Goal: Find specific page/section: Find specific page/section

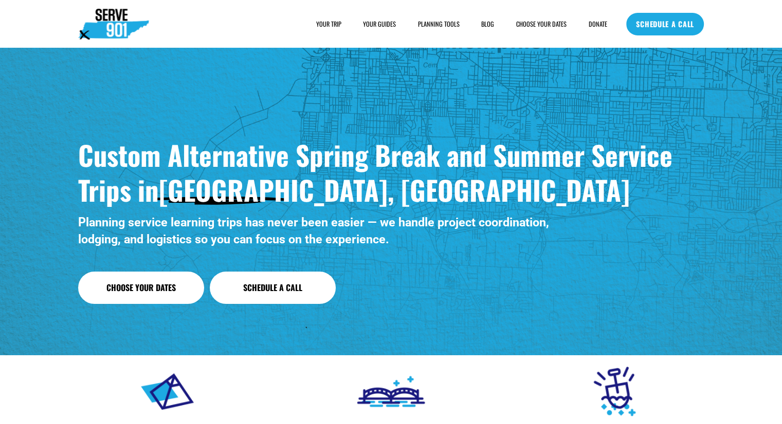
click at [322, 24] on link "YOUR TRIP" at bounding box center [328, 24] width 25 height 10
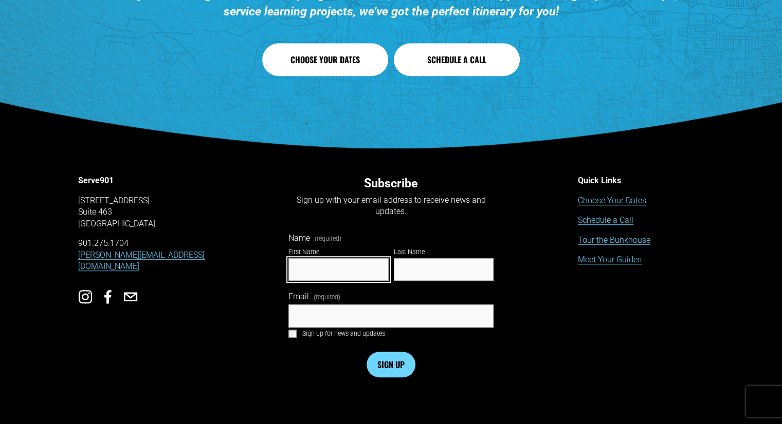
scroll to position [4620, 0]
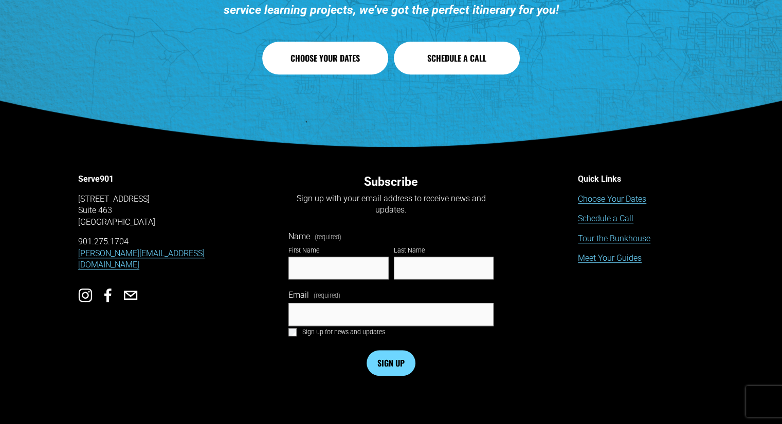
click at [613, 245] on link "Tour the Bunkhouse" at bounding box center [614, 238] width 72 height 11
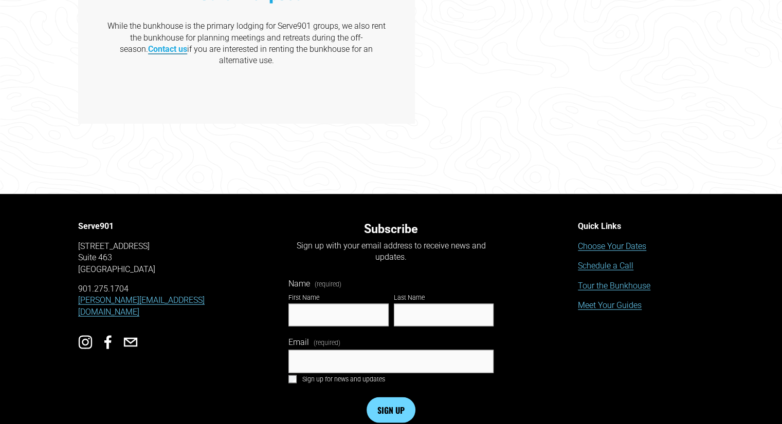
scroll to position [1887, 0]
